Goal: Find specific page/section: Find specific page/section

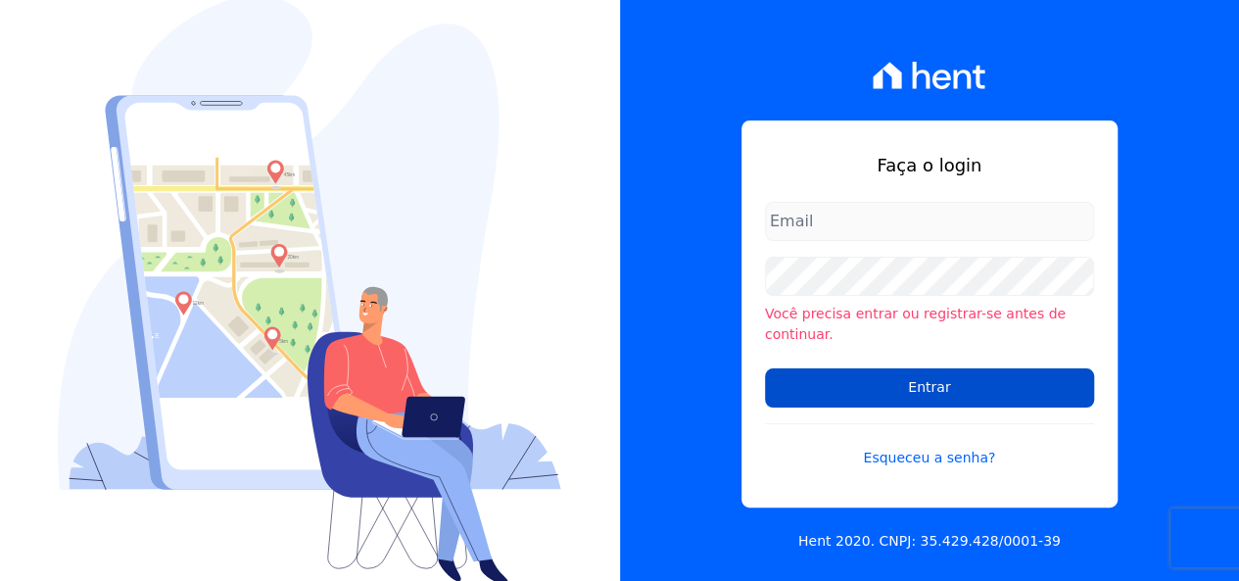
type input "[EMAIL_ADDRESS][DOMAIN_NAME]"
click at [877, 384] on input "Entrar" at bounding box center [929, 387] width 329 height 39
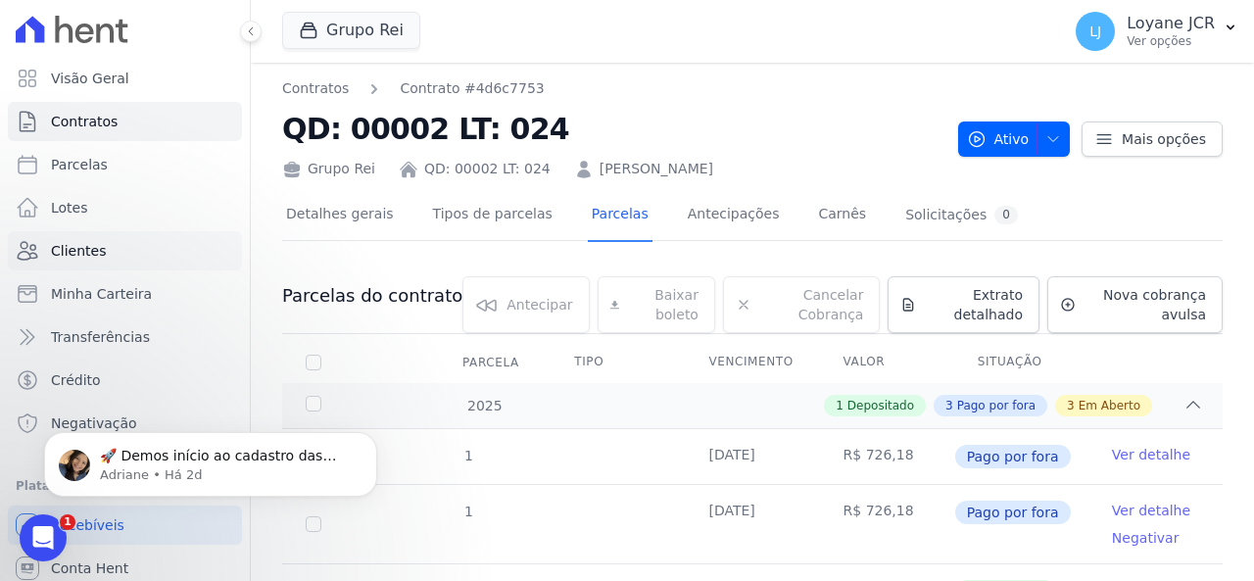
click at [164, 254] on link "Clientes" at bounding box center [125, 250] width 234 height 39
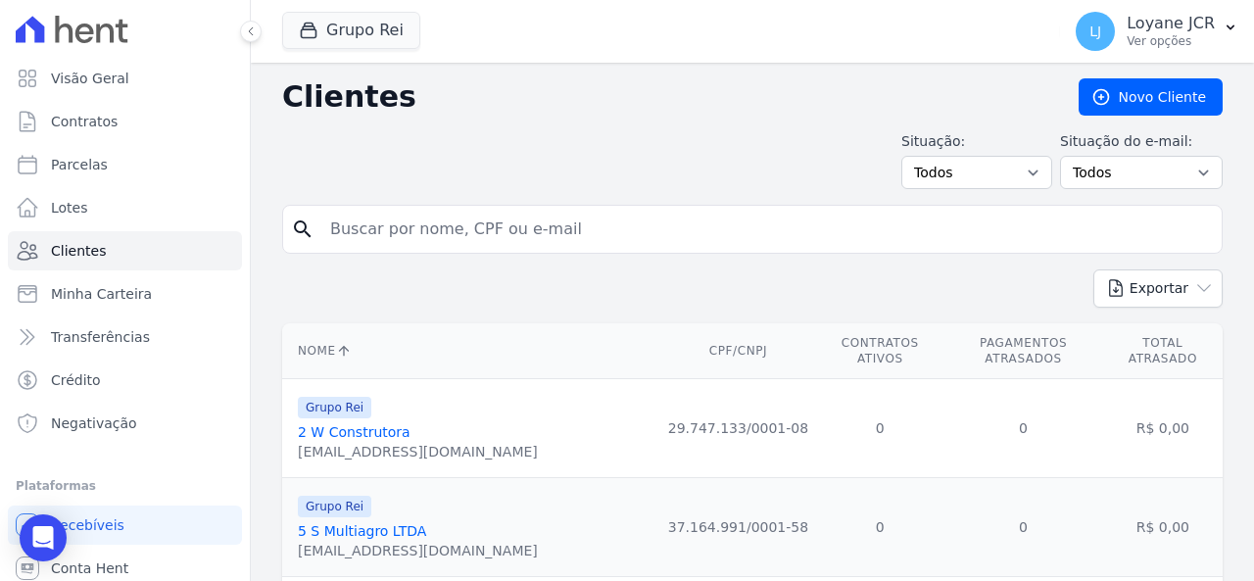
click at [609, 226] on input "search" at bounding box center [765, 229] width 895 height 39
paste input "43.790.386/0001-95"
type input "43790386000195"
